Goal: Task Accomplishment & Management: Manage account settings

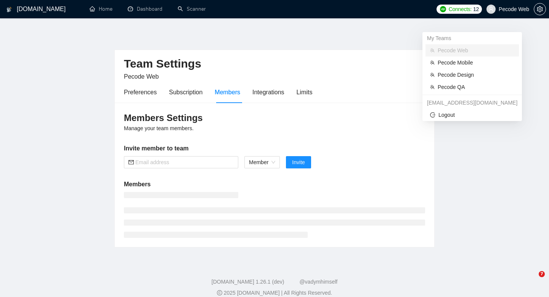
scroll to position [9, 0]
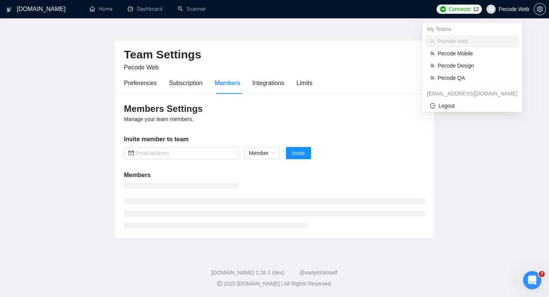
click at [514, 9] on span "Pecode Web" at bounding box center [514, 9] width 30 height 0
click at [481, 52] on span "Pecode Mobile" at bounding box center [476, 53] width 77 height 8
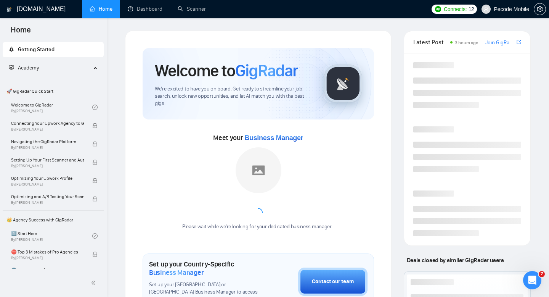
click at [513, 9] on span "Pecode Mobile" at bounding box center [511, 9] width 35 height 0
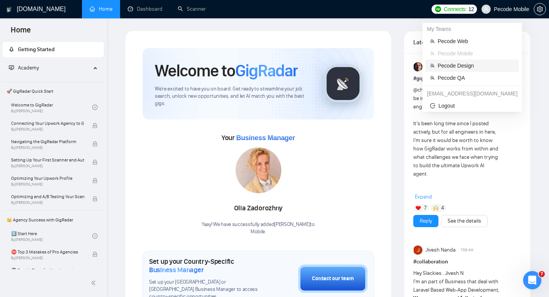
click at [475, 66] on span "Pecode Design" at bounding box center [476, 65] width 77 height 8
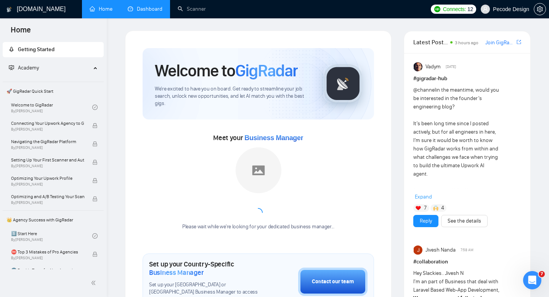
click at [144, 12] on link "Dashboard" at bounding box center [145, 9] width 35 height 6
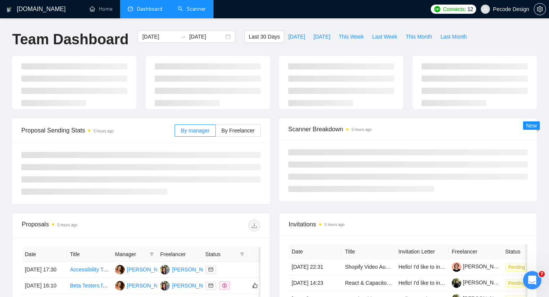
click at [186, 12] on link "Scanner" at bounding box center [192, 9] width 28 height 6
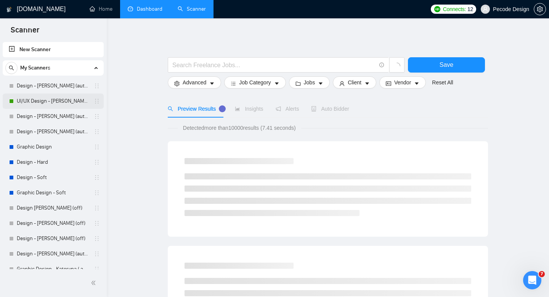
click at [54, 99] on link "UI/UX Design - [PERSON_NAME] (autobid on)" at bounding box center [53, 100] width 72 height 15
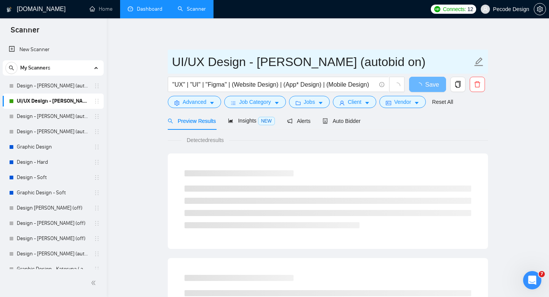
click at [336, 126] on div "Auto Bidder" at bounding box center [342, 121] width 38 height 18
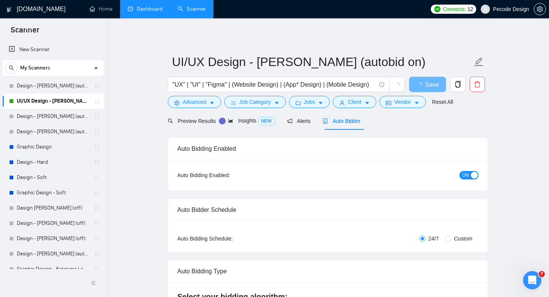
scroll to position [47, 0]
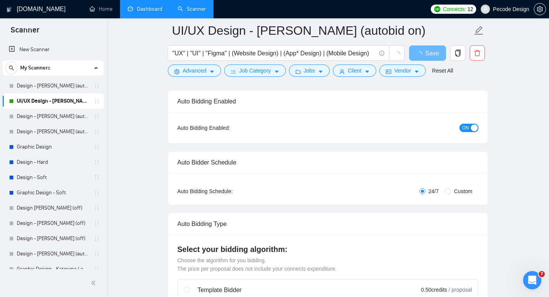
click at [465, 195] on span "Custom" at bounding box center [463, 191] width 24 height 8
click at [451, 194] on input "Custom" at bounding box center [448, 191] width 6 height 6
radio input "true"
radio input "false"
checkbox input "true"
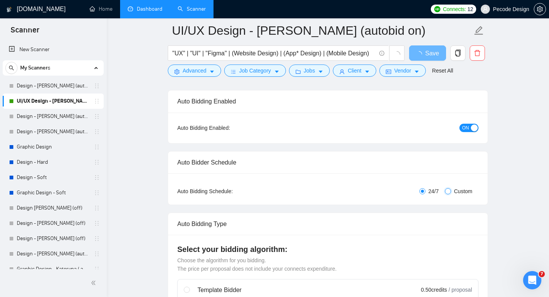
checkbox input "true"
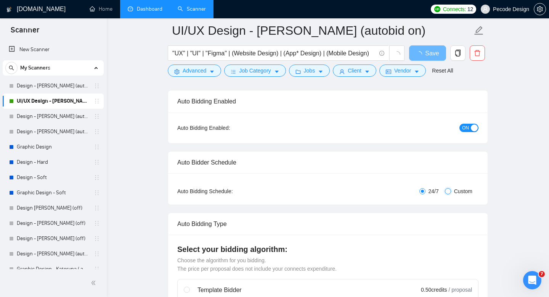
checkbox input "true"
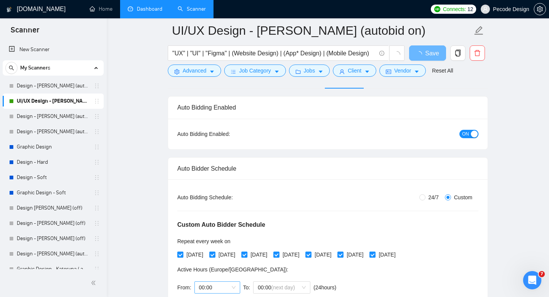
click at [224, 201] on div "Custom Auto Bidder Schedule Repeat every week [DATE] [DATE] [DATE] [DATE] [DATE…" at bounding box center [327, 249] width 301 height 96
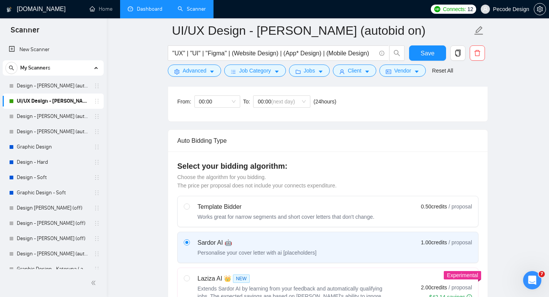
scroll to position [188, 0]
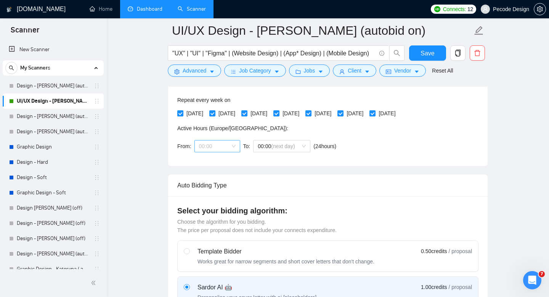
click at [212, 146] on span "00:00" at bounding box center [217, 145] width 37 height 11
click at [210, 209] on div "18:00" at bounding box center [217, 209] width 37 height 8
click at [281, 148] on span "(next day)" at bounding box center [283, 146] width 24 height 6
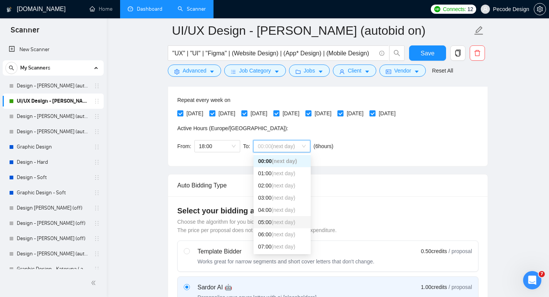
click at [273, 220] on span "(next day)" at bounding box center [283, 222] width 24 height 6
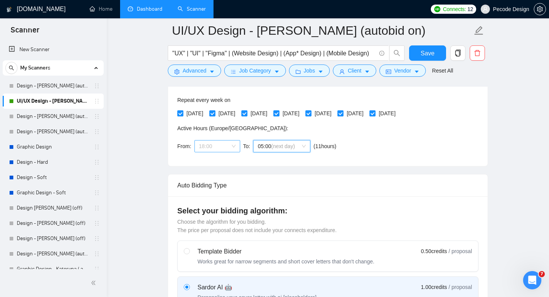
click at [224, 148] on span "18:00" at bounding box center [217, 145] width 37 height 11
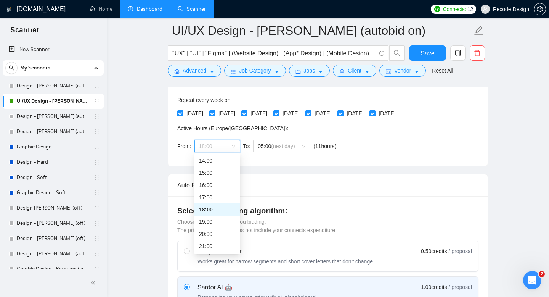
scroll to position [189, 0]
click at [211, 230] on div "21:00" at bounding box center [217, 228] width 37 height 8
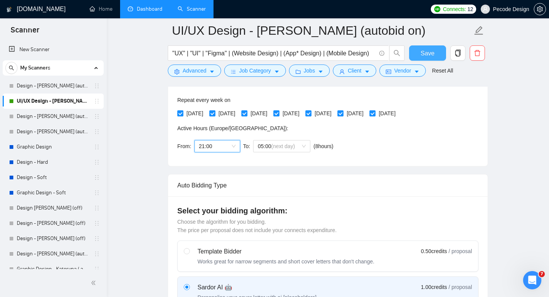
click at [417, 55] on button "Save" at bounding box center [427, 52] width 37 height 15
click at [157, 7] on link "Dashboard" at bounding box center [145, 9] width 35 height 6
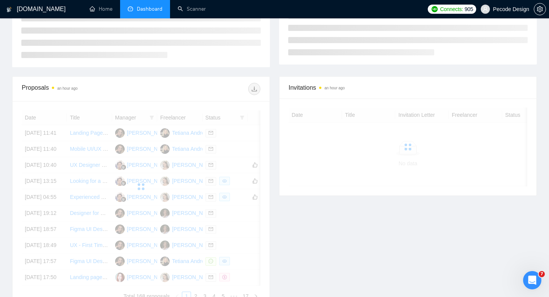
scroll to position [169, 0]
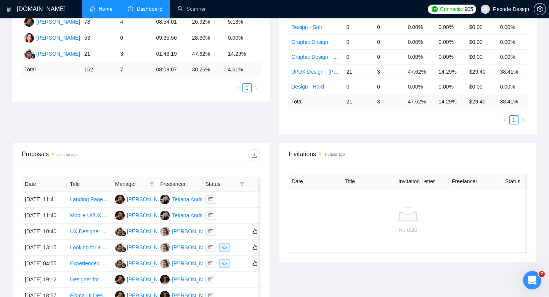
click at [103, 9] on link "Home" at bounding box center [101, 9] width 23 height 6
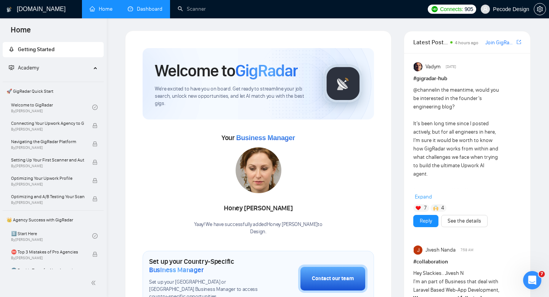
click at [498, 3] on span "Pecode Design" at bounding box center [505, 9] width 58 height 24
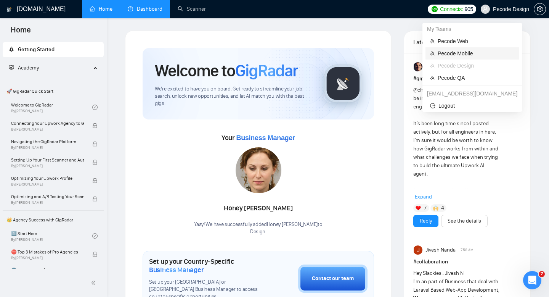
click at [471, 52] on span "Pecode Mobile" at bounding box center [476, 53] width 77 height 8
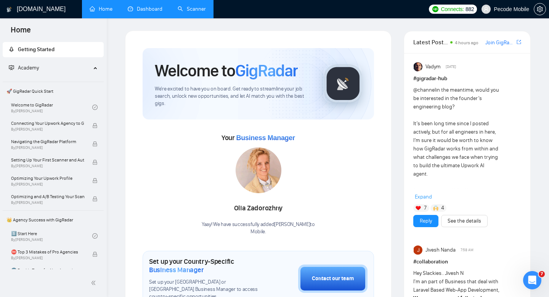
click at [179, 12] on link "Scanner" at bounding box center [192, 9] width 28 height 6
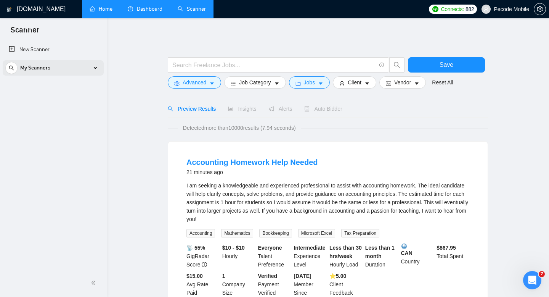
click at [73, 67] on div "My Scanners" at bounding box center [53, 67] width 96 height 15
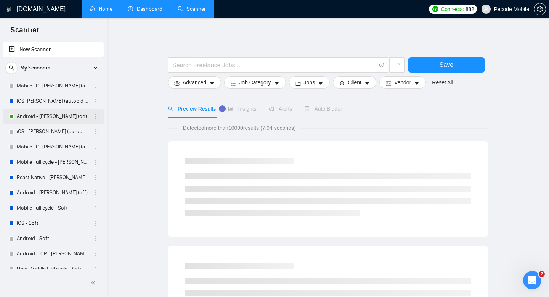
click at [63, 112] on link "Android - [PERSON_NAME] (on)" at bounding box center [53, 116] width 72 height 15
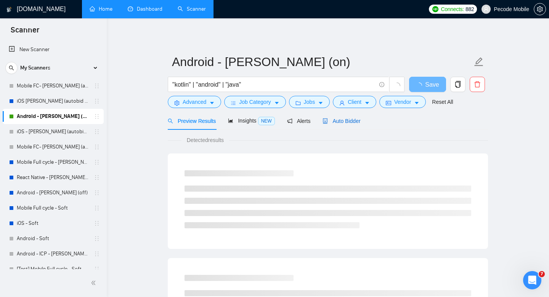
click at [353, 121] on span "Auto Bidder" at bounding box center [342, 121] width 38 height 6
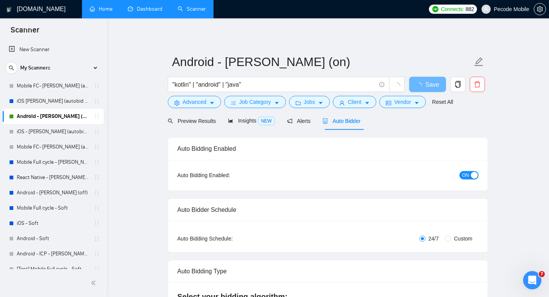
radio input "false"
radio input "true"
checkbox input "true"
click at [464, 174] on span "ON" at bounding box center [465, 175] width 7 height 8
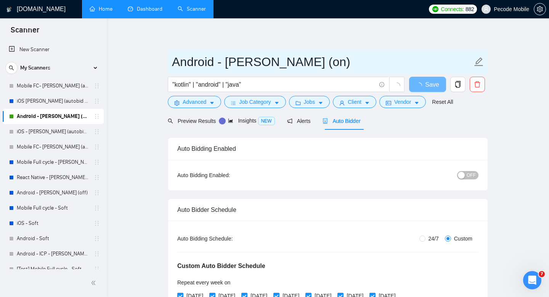
click at [311, 60] on input "Android - [PERSON_NAME] (on)" at bounding box center [322, 61] width 300 height 19
type input "Android - [PERSON_NAME] (off)"
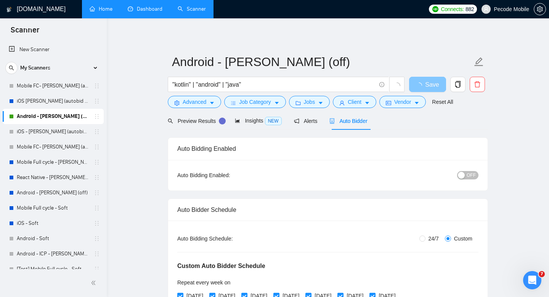
click at [424, 91] on button "Save" at bounding box center [427, 84] width 37 height 15
click at [424, 88] on span "loading" at bounding box center [420, 85] width 9 height 6
click at [424, 88] on span "Save" at bounding box center [428, 85] width 14 height 10
checkbox input "true"
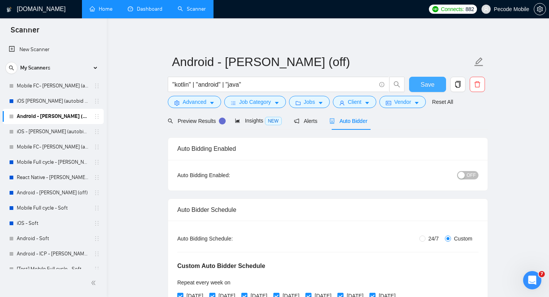
drag, startPoint x: 430, startPoint y: 79, endPoint x: 163, endPoint y: 1, distance: 278.3
click at [430, 79] on button "Save" at bounding box center [427, 84] width 37 height 15
click at [147, 10] on link "Dashboard" at bounding box center [145, 9] width 35 height 6
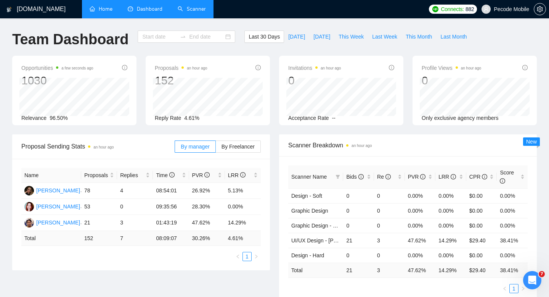
type input "[DATE]"
